Goal: Task Accomplishment & Management: Use online tool/utility

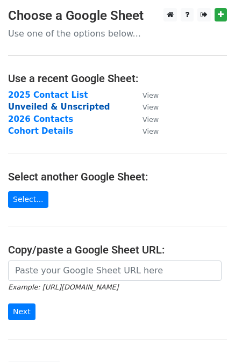
click at [73, 105] on strong "Unveiled & Unscripted" at bounding box center [59, 107] width 102 height 10
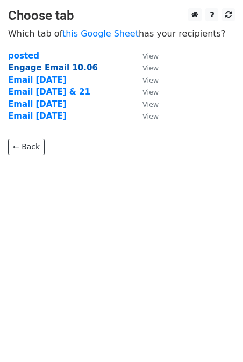
click at [60, 65] on strong "Engage Email 10.06" at bounding box center [53, 68] width 90 height 10
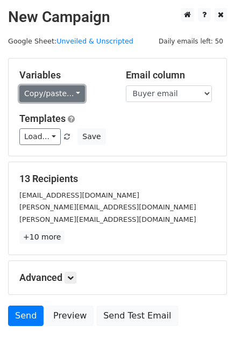
click at [54, 88] on link "Copy/paste..." at bounding box center [52, 93] width 66 height 17
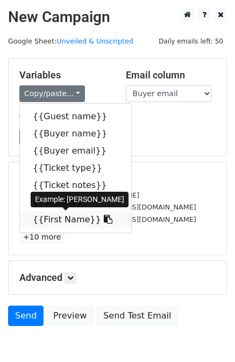
click at [43, 216] on link "{{First Name}}" at bounding box center [75, 219] width 111 height 17
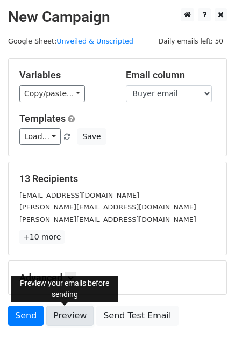
click at [65, 311] on link "Preview" at bounding box center [69, 316] width 47 height 20
click at [63, 315] on link "Preview" at bounding box center [69, 316] width 47 height 20
click at [131, 237] on p "+10 more" at bounding box center [117, 237] width 196 height 13
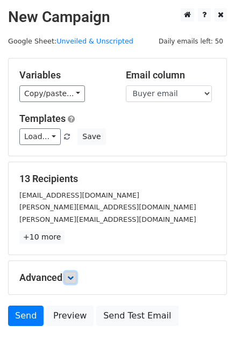
click at [70, 284] on link at bounding box center [71, 278] width 12 height 12
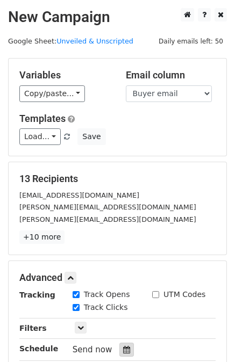
click at [123, 348] on icon at bounding box center [126, 350] width 7 height 8
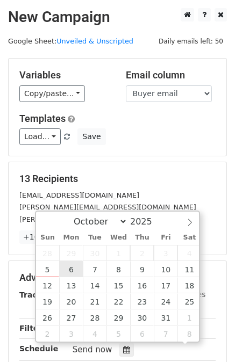
scroll to position [1, 0]
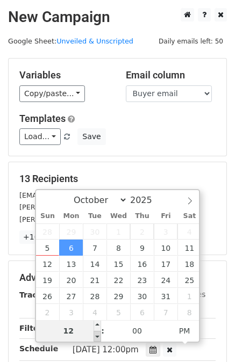
type input "2025-10-06 11:00"
type input "11"
click at [94, 338] on span at bounding box center [98, 336] width 8 height 11
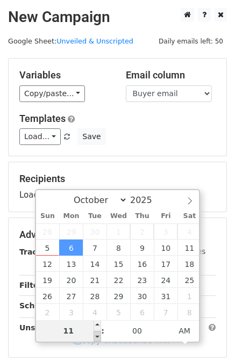
type input "2025-10-06 10:00"
type input "10"
click at [95, 339] on span at bounding box center [98, 336] width 8 height 11
type input "2025-10-06 09:00"
type input "09"
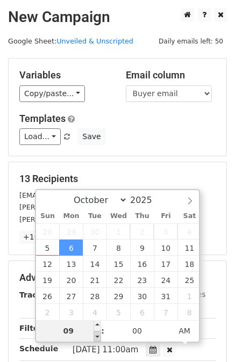
click at [95, 339] on span at bounding box center [98, 336] width 8 height 11
type input "2025-10-06 08:00"
type input "08"
click at [95, 339] on span at bounding box center [98, 336] width 8 height 11
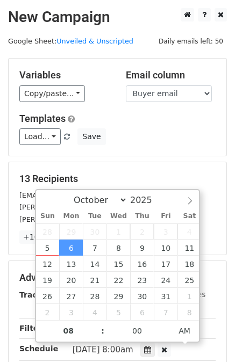
click at [13, 305] on div "Tracking" at bounding box center [37, 301] width 53 height 25
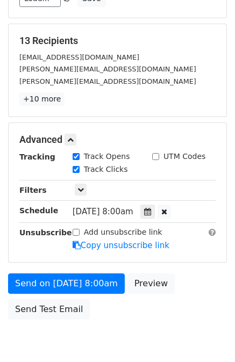
scroll to position [140, 0]
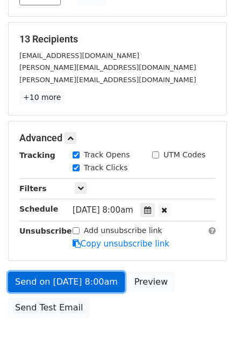
click at [65, 278] on link "Send on Oct 6 at 8:00am" at bounding box center [66, 282] width 117 height 20
